Goal: Task Accomplishment & Management: Use online tool/utility

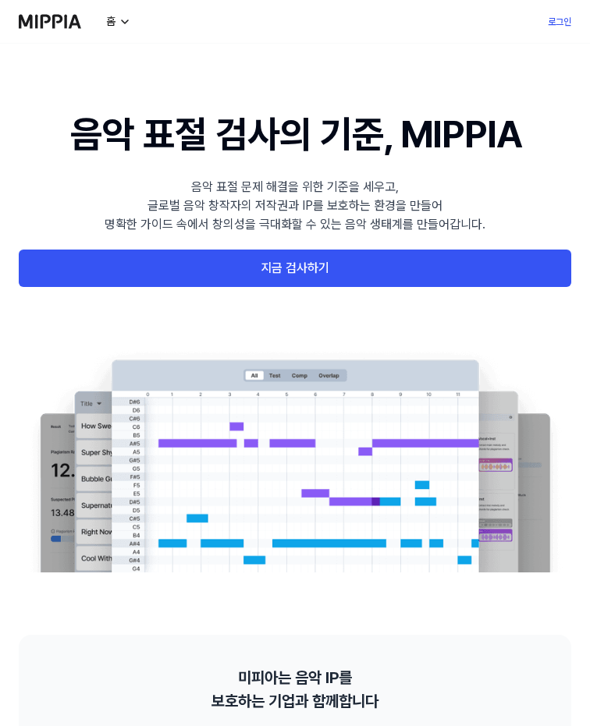
click at [166, 263] on link "지금 검사하기" at bounding box center [295, 268] width 552 height 37
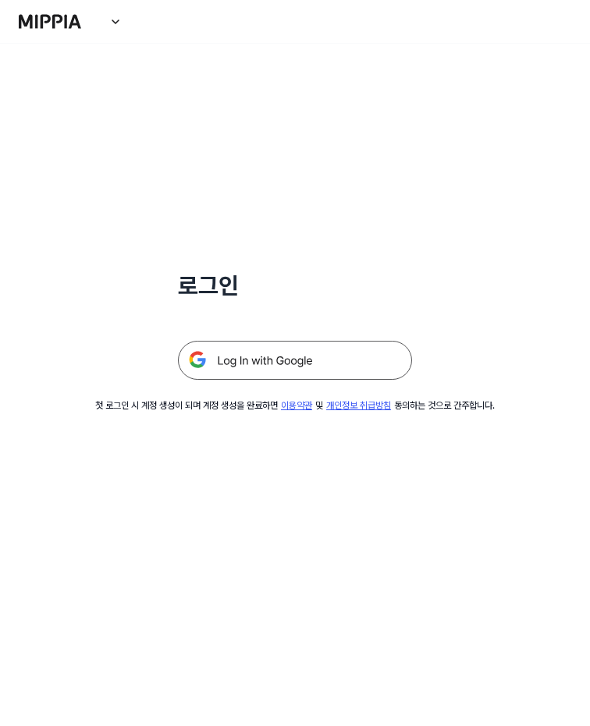
click at [296, 341] on img at bounding box center [295, 360] width 234 height 39
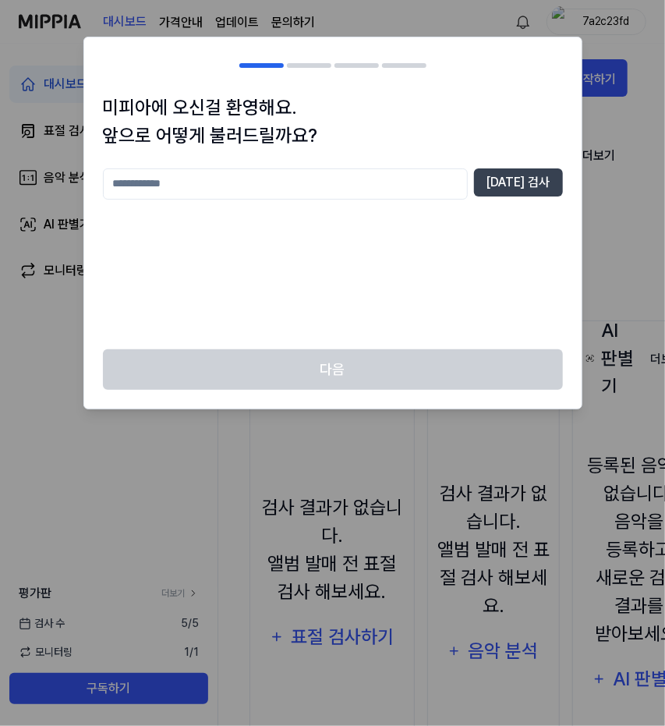
click at [190, 187] on input "text" at bounding box center [285, 184] width 365 height 31
type input "**"
click at [520, 159] on div "미피아에 오신걸 환영해요. 앞으로 어떻게 불러드릴까요? ** [DATE] 검사" at bounding box center [333, 222] width 498 height 256
click at [520, 174] on button "[DATE] 검사" at bounding box center [518, 183] width 89 height 28
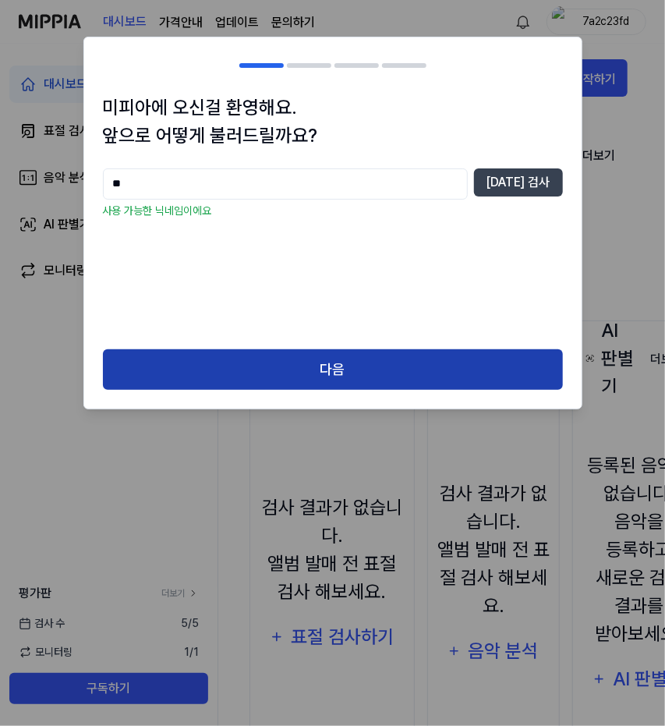
click at [374, 364] on button "다음" at bounding box center [333, 370] width 460 height 41
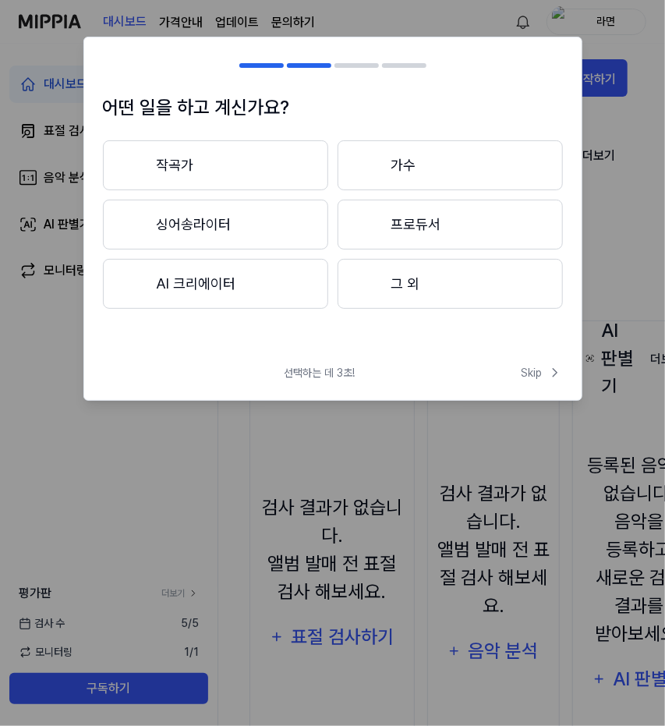
click at [403, 274] on button "그 외" at bounding box center [450, 284] width 225 height 50
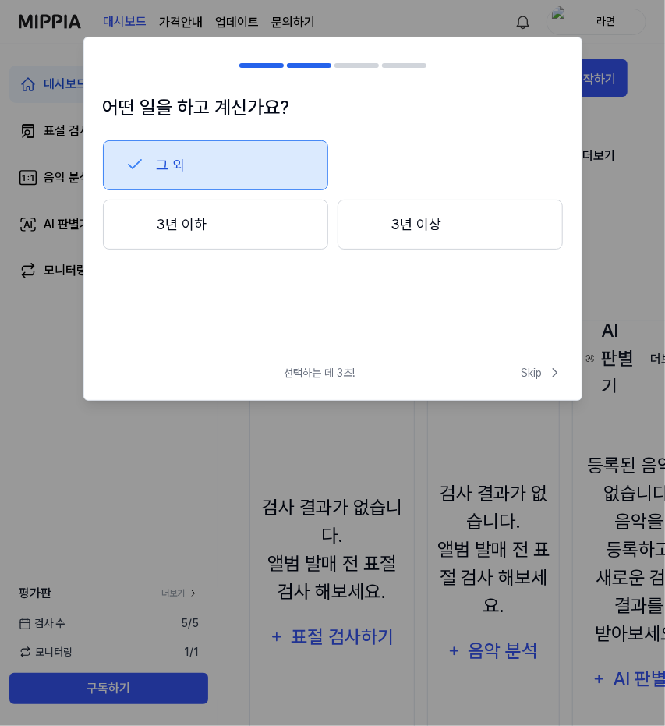
click at [252, 176] on button "그 외" at bounding box center [215, 165] width 225 height 50
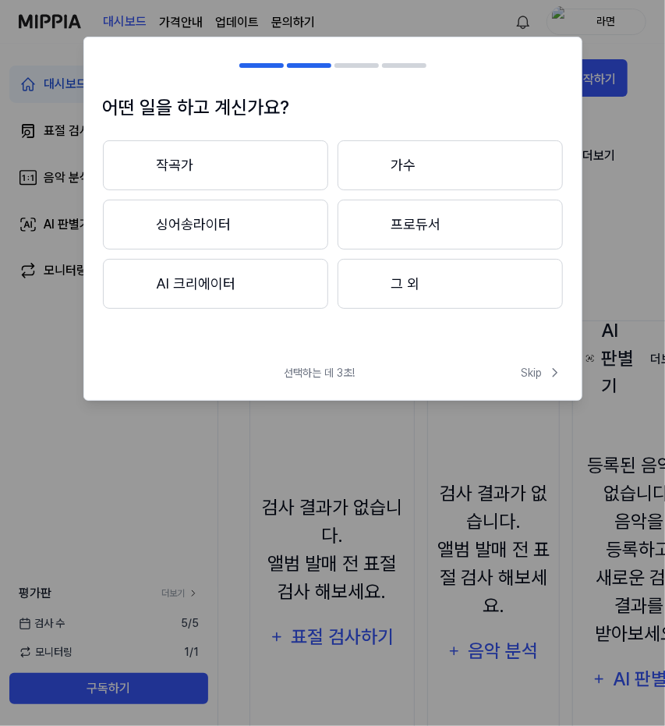
click at [383, 299] on button "그 외" at bounding box center [450, 284] width 225 height 50
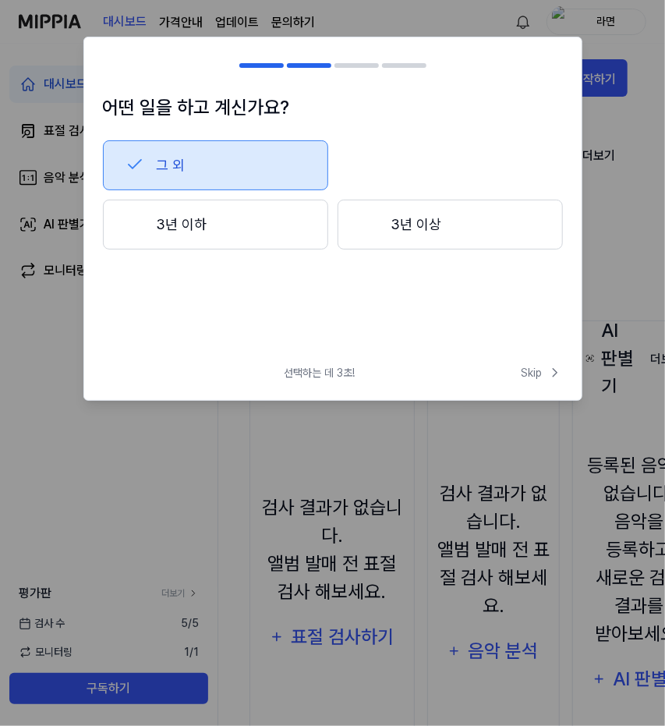
click at [262, 168] on button "그 외" at bounding box center [215, 165] width 225 height 50
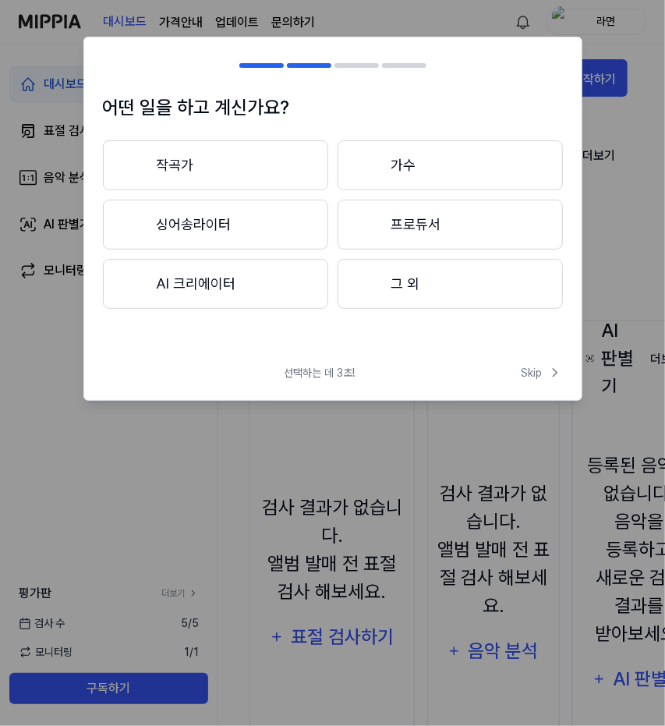
click at [392, 287] on button "그 외" at bounding box center [450, 284] width 225 height 50
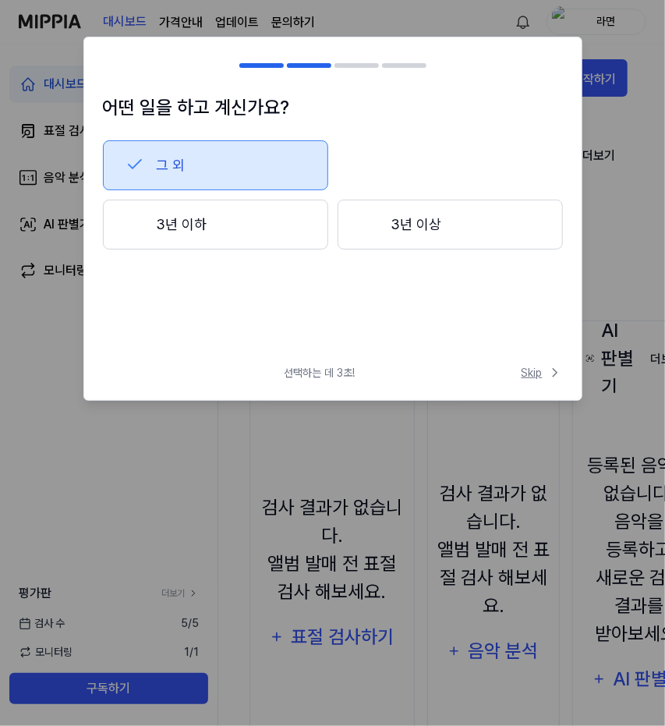
drag, startPoint x: 521, startPoint y: 361, endPoint x: 531, endPoint y: 369, distance: 12.2
click at [523, 362] on div "어떤 일을 하고 계신가요? 그 외 3년 이하 3년 이상 선택하는 데 3초! Skip Skip" at bounding box center [332, 219] width 499 height 364
click at [531, 369] on span "Skip" at bounding box center [542, 373] width 41 height 16
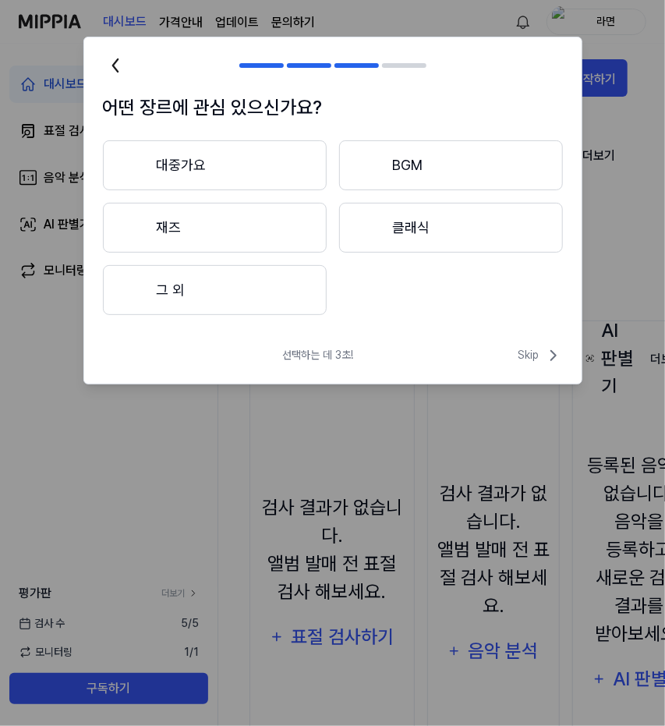
click at [240, 158] on button "대중가요" at bounding box center [215, 165] width 224 height 50
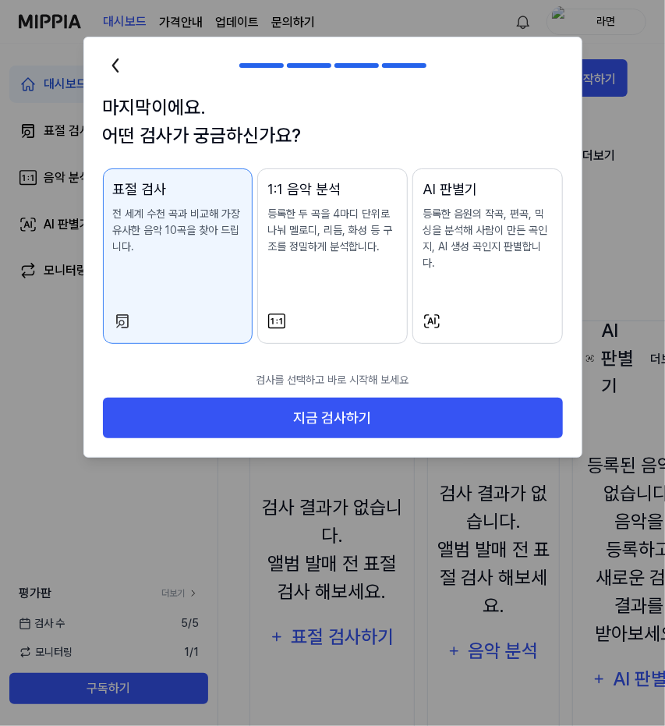
click at [464, 312] on div at bounding box center [488, 321] width 130 height 19
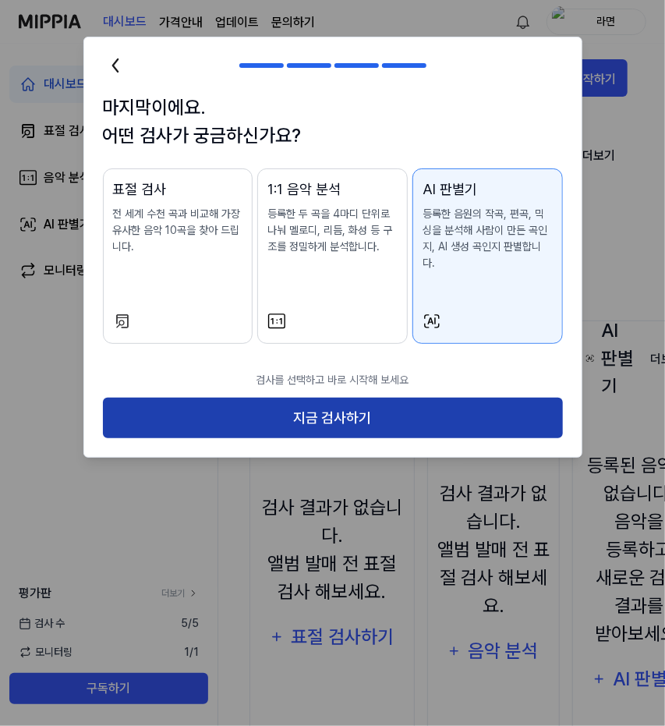
click at [392, 410] on button "지금 검사하기" at bounding box center [333, 418] width 460 height 41
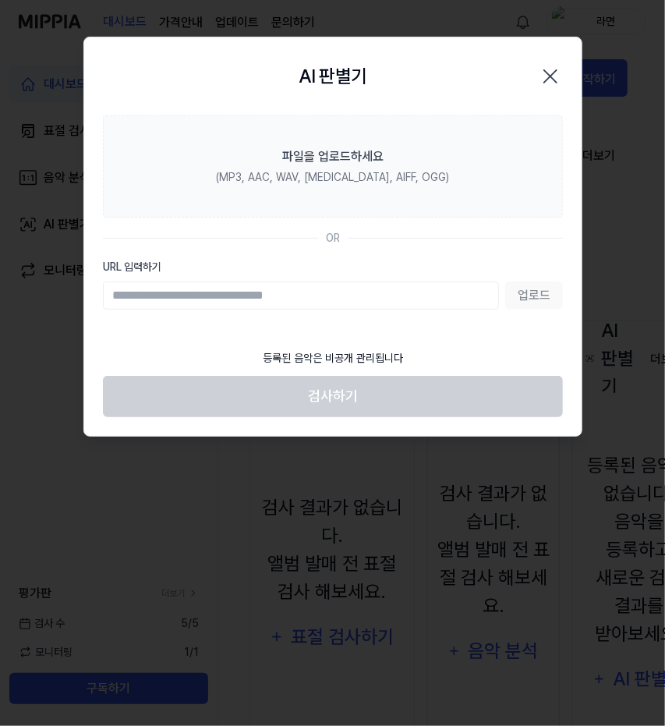
click at [268, 266] on label "URL 입력하기" at bounding box center [333, 267] width 460 height 16
click at [268, 282] on input "URL 입력하기" at bounding box center [301, 296] width 396 height 28
click at [268, 266] on label "URL 입력하기" at bounding box center [333, 267] width 460 height 16
click at [268, 282] on input "URL 입력하기" at bounding box center [301, 296] width 396 height 28
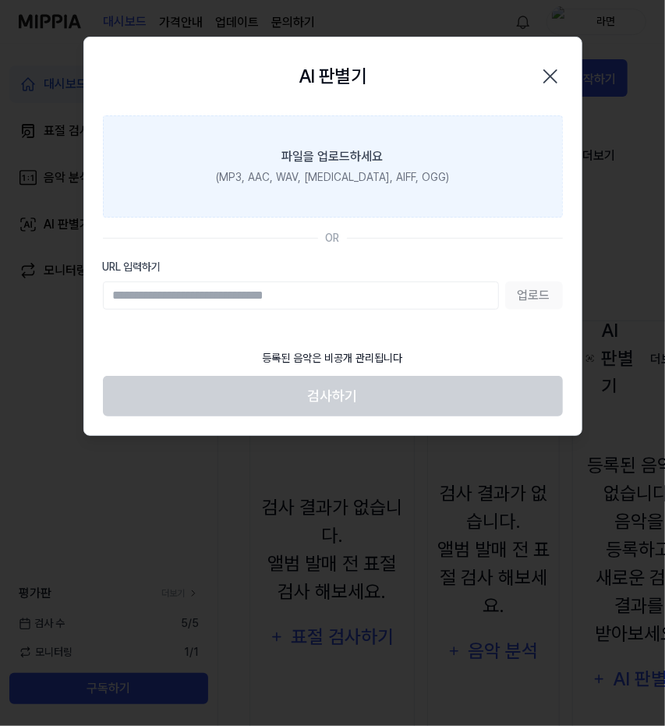
click at [321, 194] on label "파일을 업로드하세요 (MP3, AAC, WAV, [MEDICAL_DATA], AIFF, OGG)" at bounding box center [333, 166] width 460 height 102
click at [0, 0] on input "파일을 업로드하세요 (MP3, AAC, WAV, [MEDICAL_DATA], AIFF, OGG)" at bounding box center [0, 0] width 0 height 0
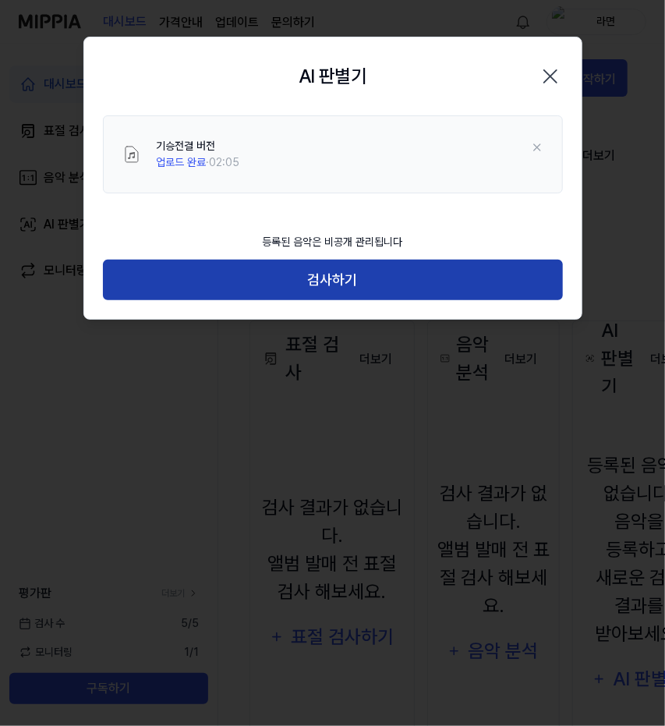
click at [376, 298] on button "검사하기" at bounding box center [333, 280] width 460 height 41
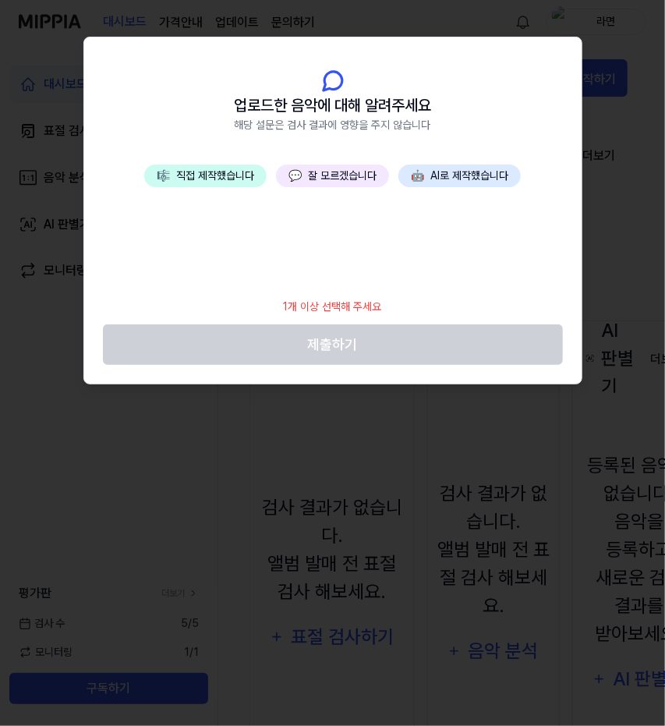
click at [325, 182] on button "💬 잘 모르겠습니다" at bounding box center [332, 176] width 113 height 23
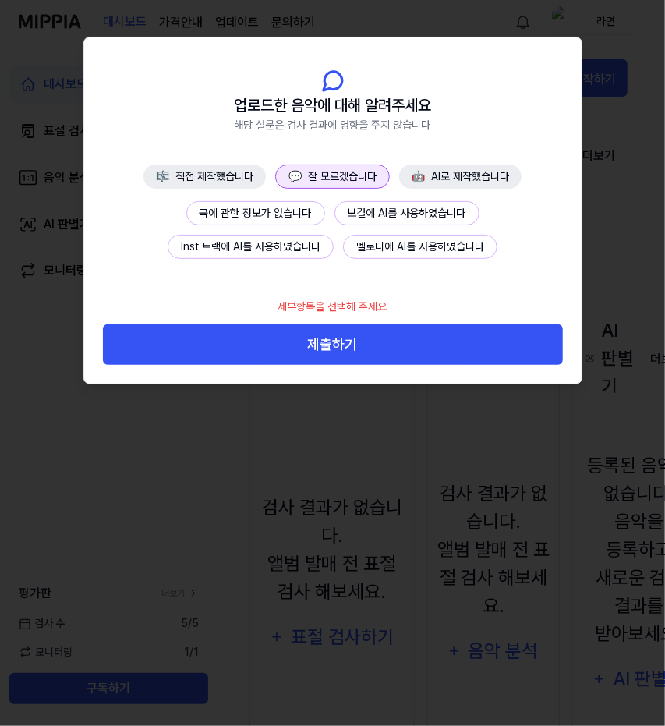
click at [295, 212] on button "곡에 관한 정보가 없습니다" at bounding box center [255, 213] width 139 height 24
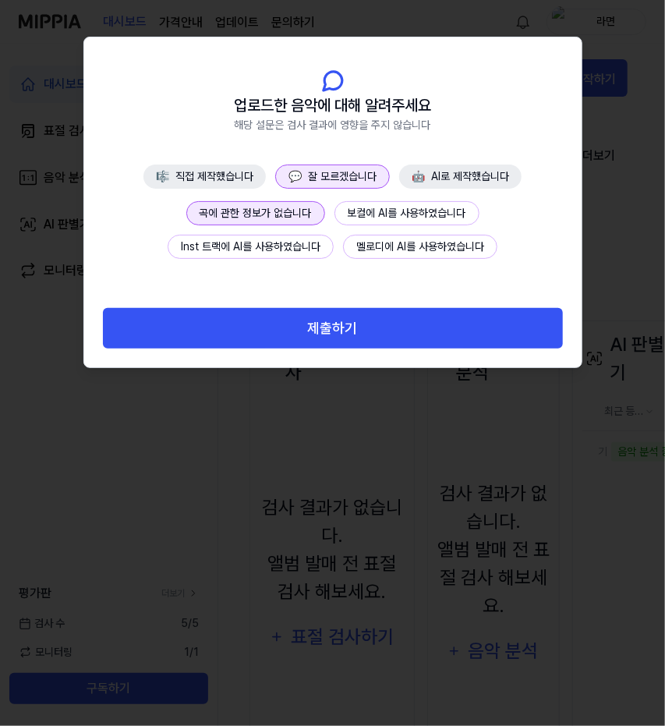
click at [287, 333] on button "제출하기" at bounding box center [333, 328] width 460 height 41
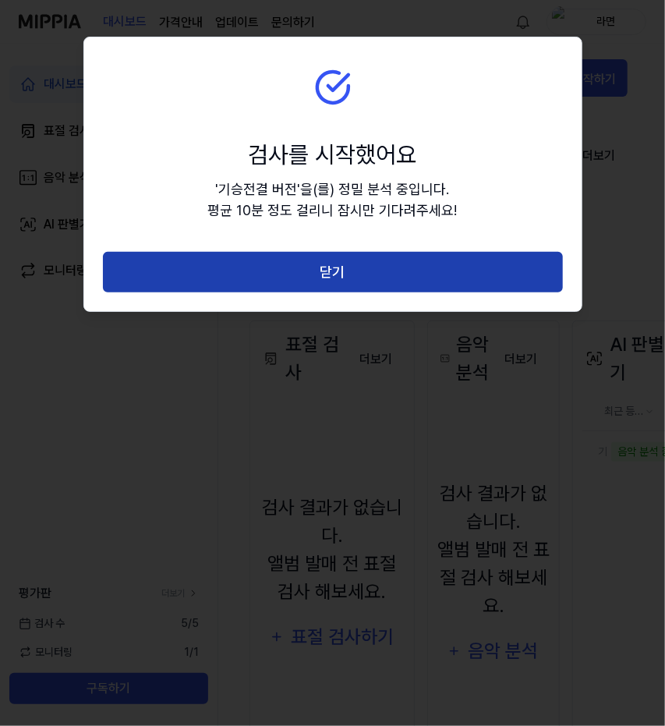
click at [317, 276] on button "닫기" at bounding box center [333, 272] width 460 height 41
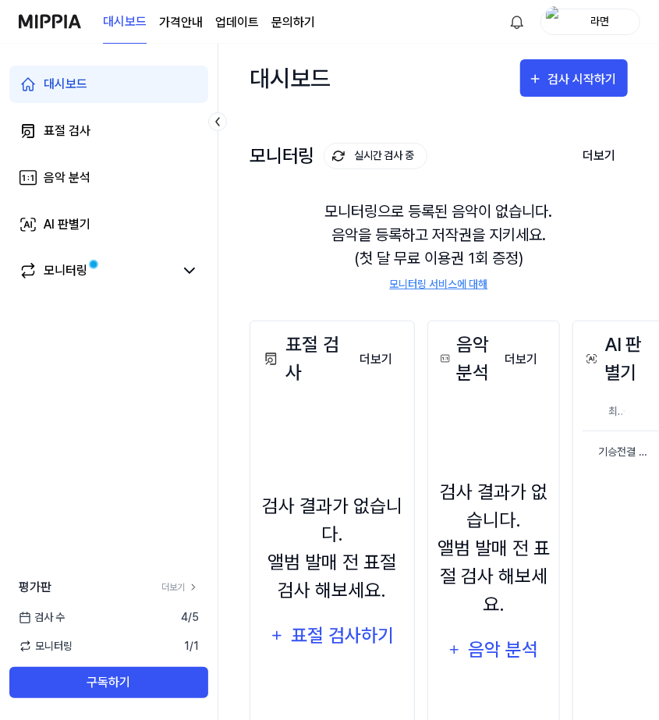
drag, startPoint x: 367, startPoint y: 101, endPoint x: 266, endPoint y: 104, distance: 100.7
click at [367, 101] on div "대시보드 검사 시작하기" at bounding box center [439, 78] width 378 height 69
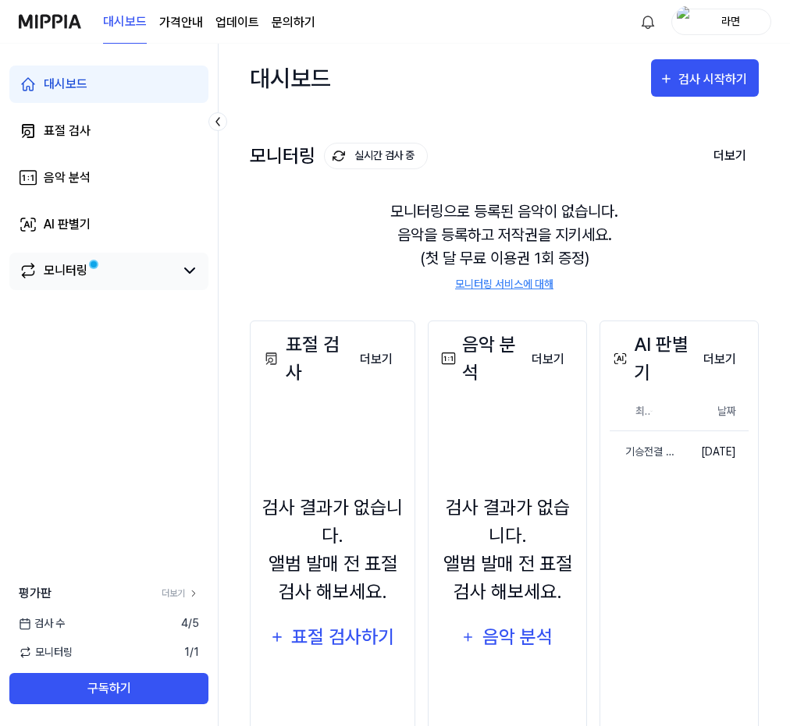
click at [171, 264] on link "모니터링" at bounding box center [96, 270] width 155 height 19
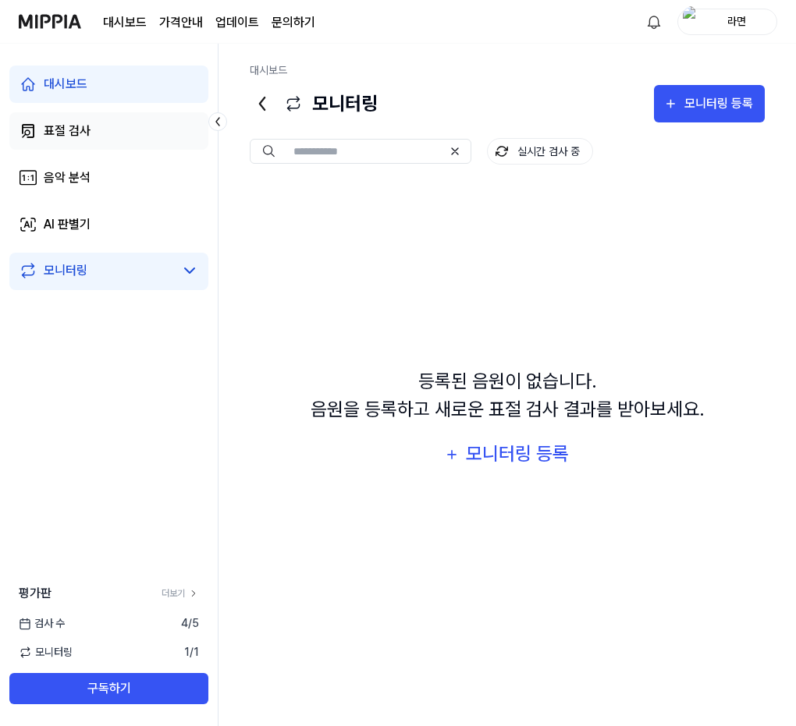
click at [41, 129] on link "표절 검사" at bounding box center [108, 130] width 199 height 37
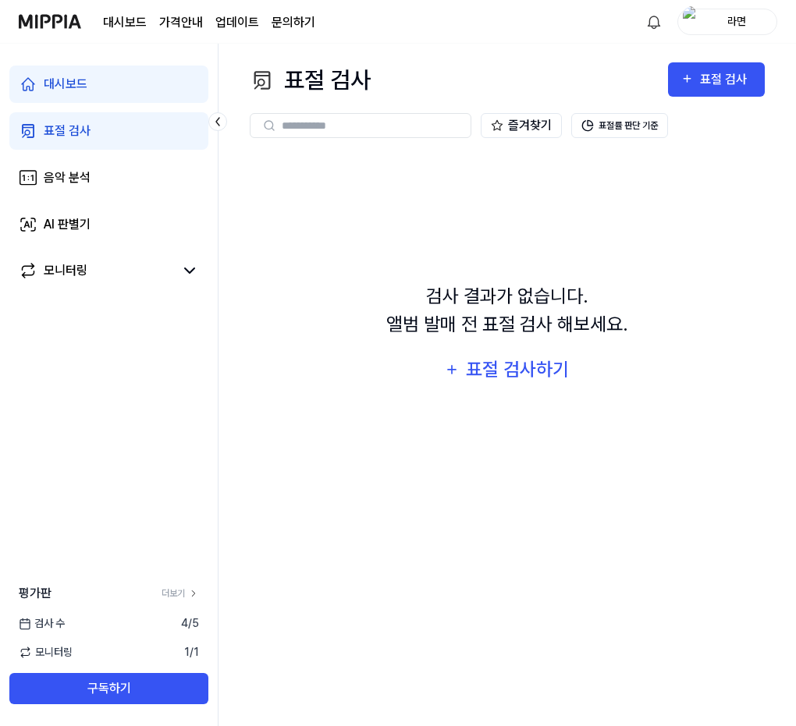
click at [42, 204] on div "대시보드 표절 검사 음악 분석 AI 판별기 모니터링" at bounding box center [109, 178] width 218 height 268
click at [42, 222] on link "AI 판별기" at bounding box center [108, 224] width 199 height 37
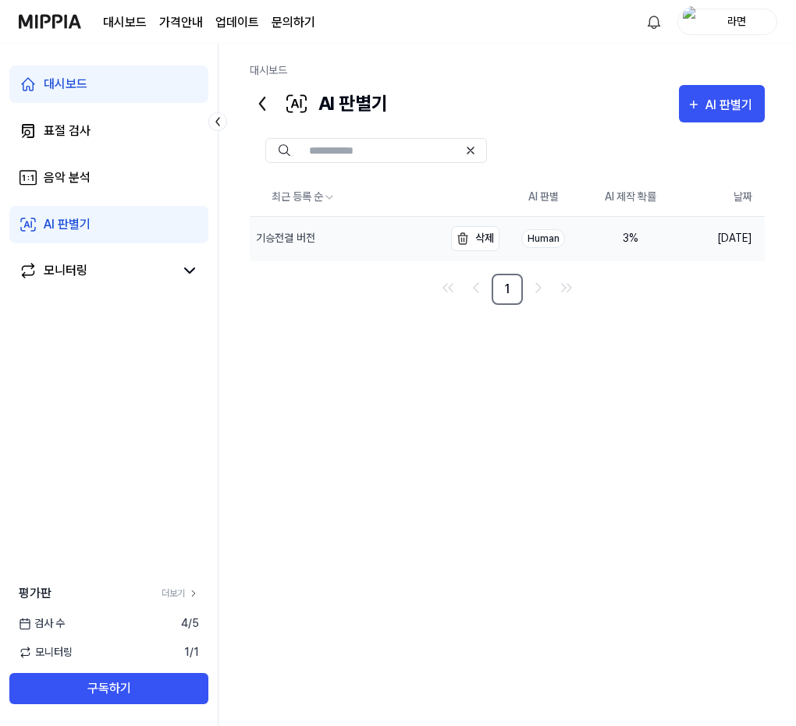
click at [314, 235] on div "기승전결 버전" at bounding box center [285, 238] width 59 height 16
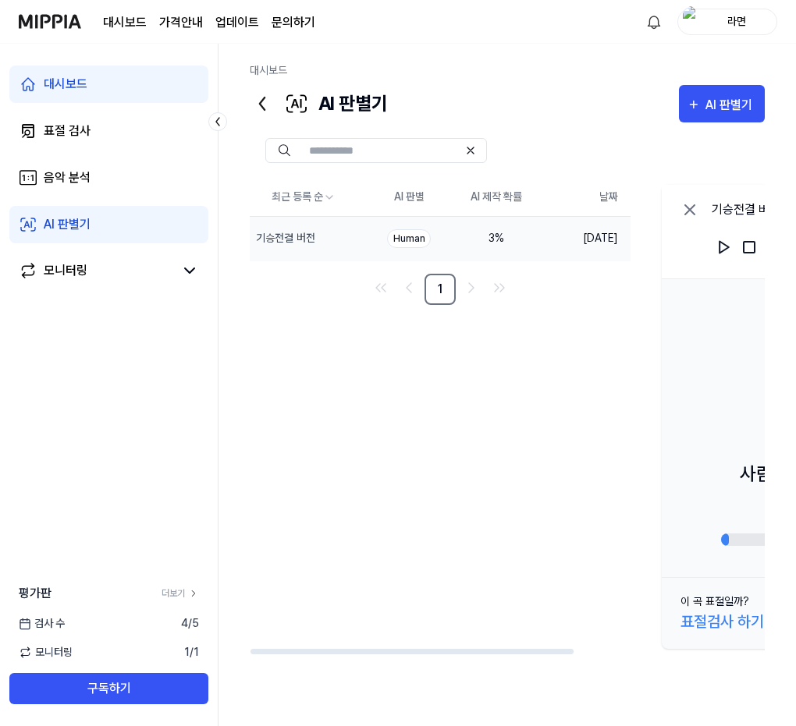
drag, startPoint x: 486, startPoint y: 591, endPoint x: 478, endPoint y: 610, distance: 21.0
click at [486, 591] on div "최근 등록 순 AI 판별 AI 제작 확률 날짜 기승전결 버전 삭제 Human 3 % [DATE] 1 기승전결 버전 00:00 / 02:04 사…" at bounding box center [659, 417] width 818 height 477
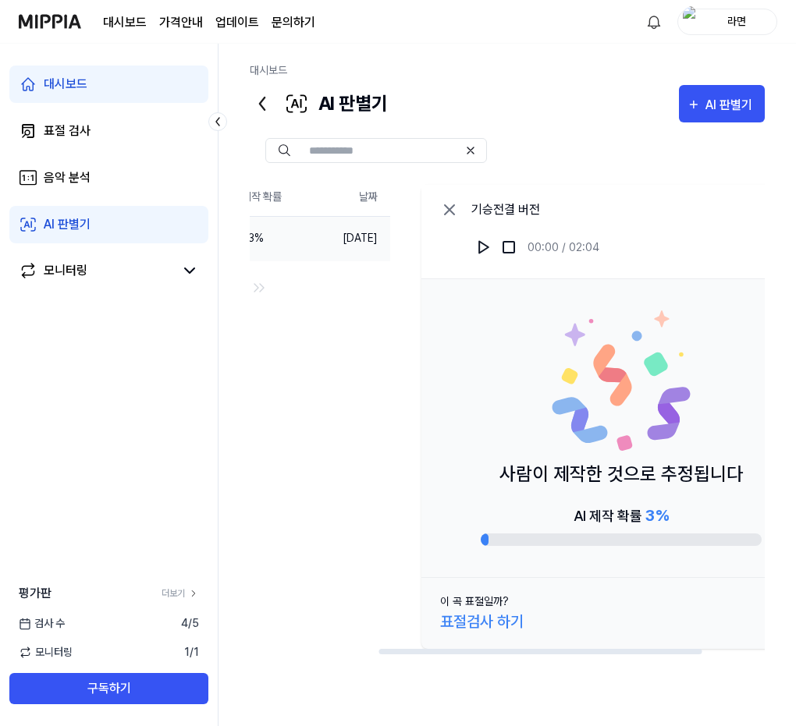
scroll to position [0, 303]
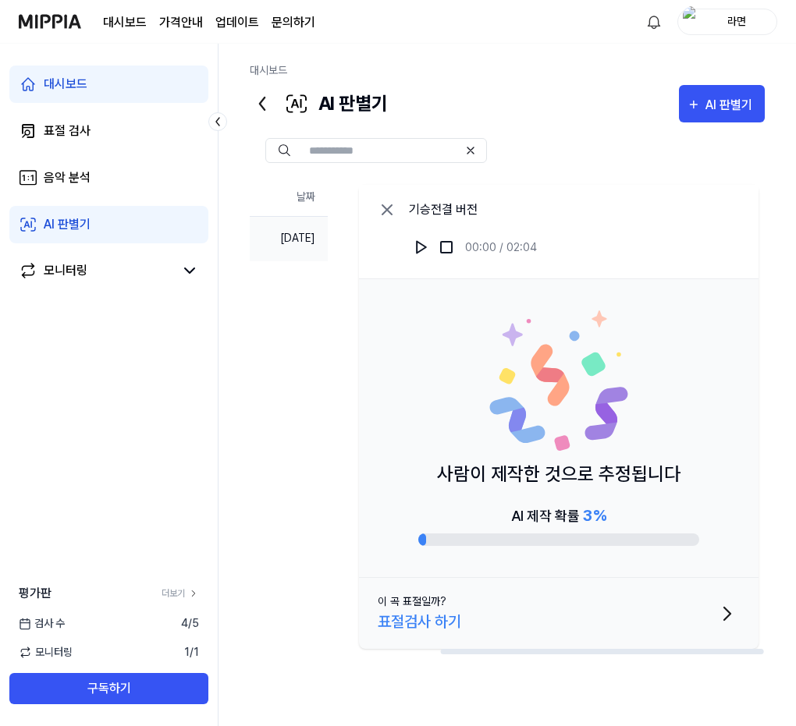
drag, startPoint x: 451, startPoint y: 651, endPoint x: 669, endPoint y: 666, distance: 218.2
click at [665, 655] on div at bounding box center [602, 651] width 323 height 5
